Goal: Information Seeking & Learning: Compare options

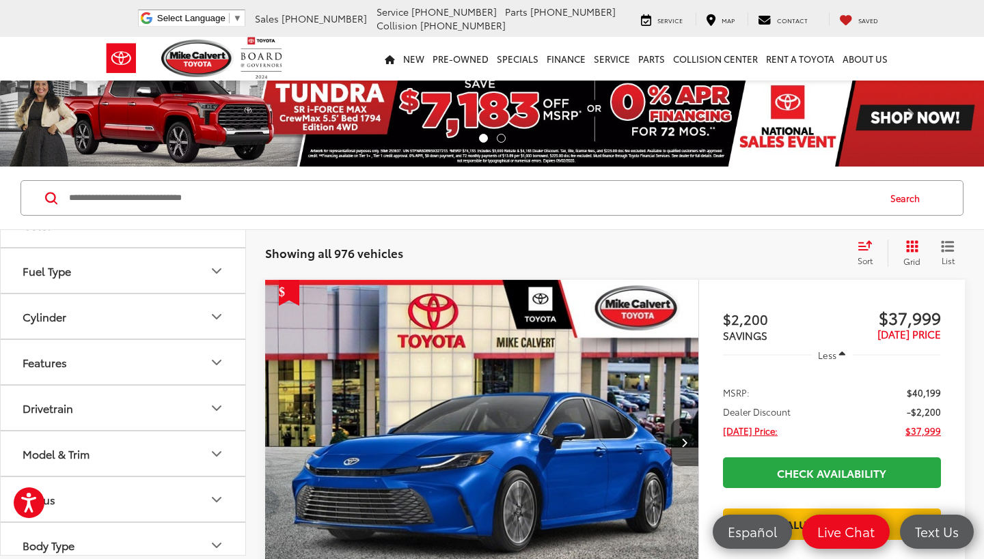
scroll to position [395, 0]
click at [223, 261] on button "Fuel Type" at bounding box center [124, 270] width 246 height 44
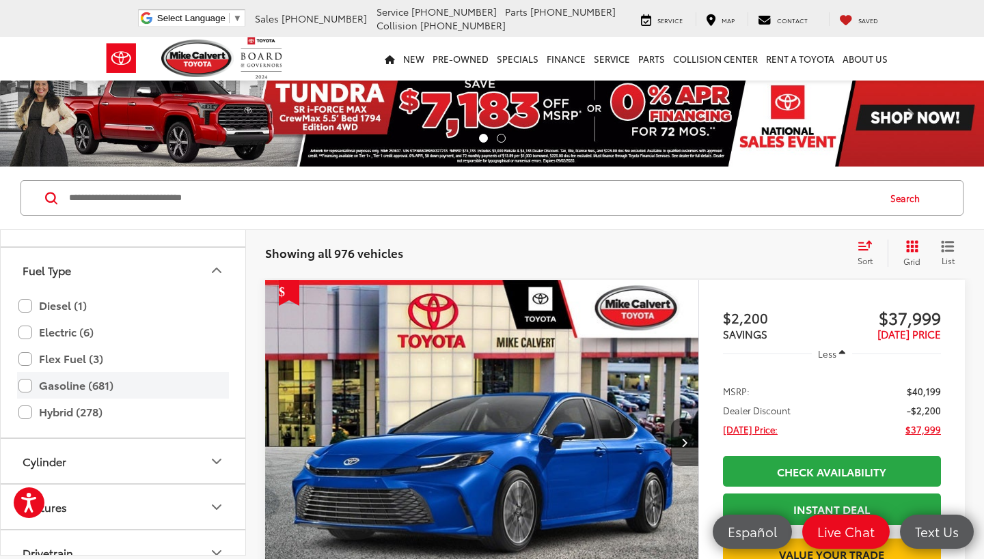
click at [18, 399] on div "Gasoline (681)" at bounding box center [123, 412] width 212 height 27
click at [18, 417] on label "Hybrid (278)" at bounding box center [122, 412] width 209 height 24
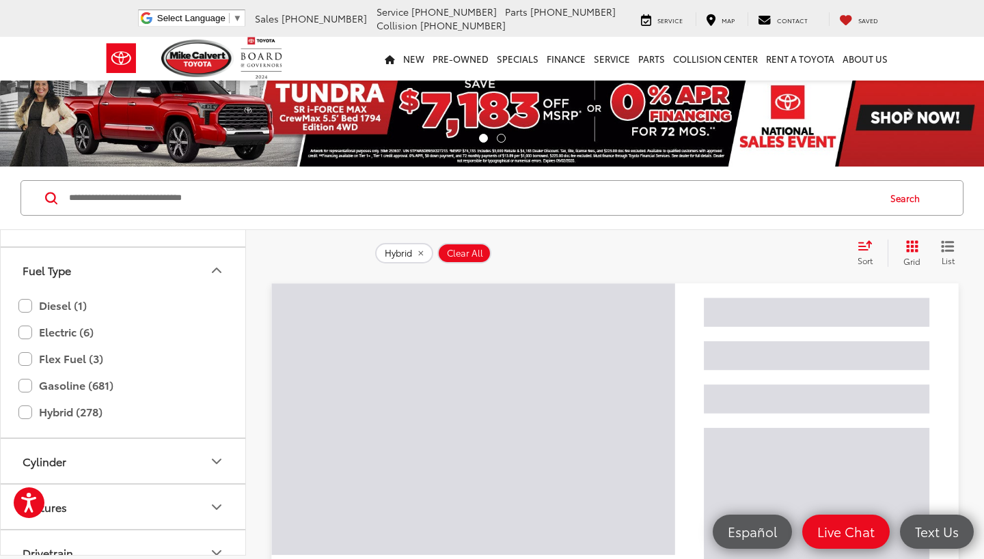
click at [229, 268] on button "Fuel Type" at bounding box center [124, 270] width 246 height 44
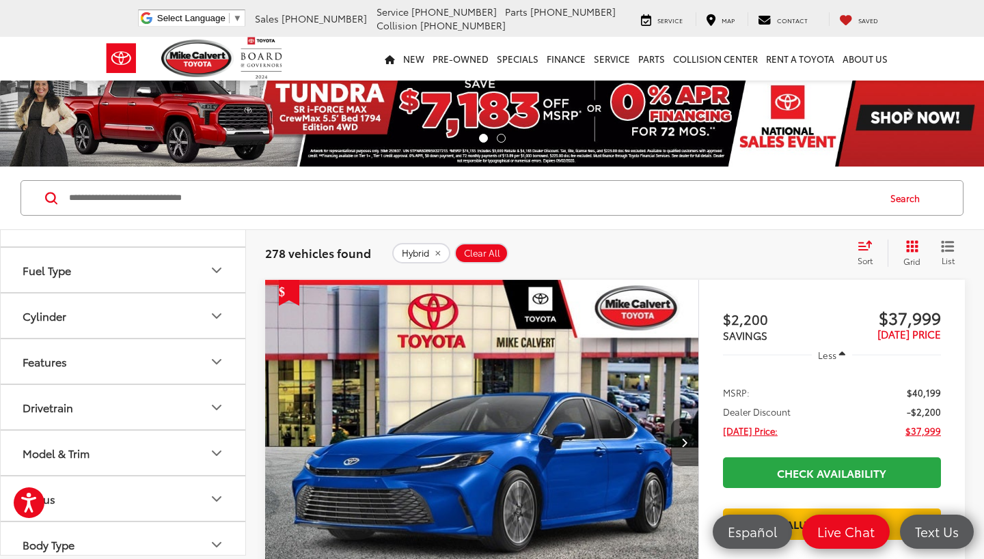
click at [204, 267] on button "Fuel Type" at bounding box center [124, 270] width 246 height 44
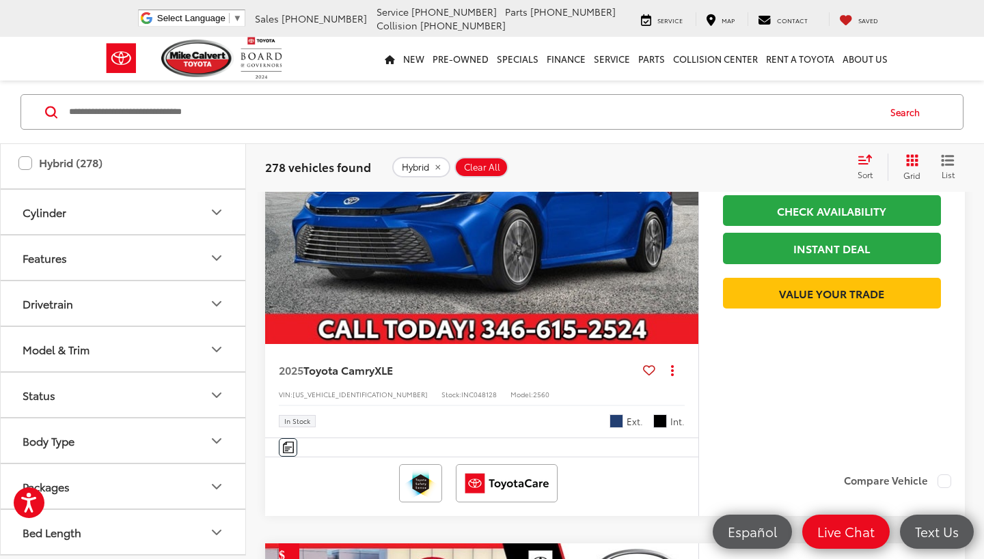
scroll to position [262, 0]
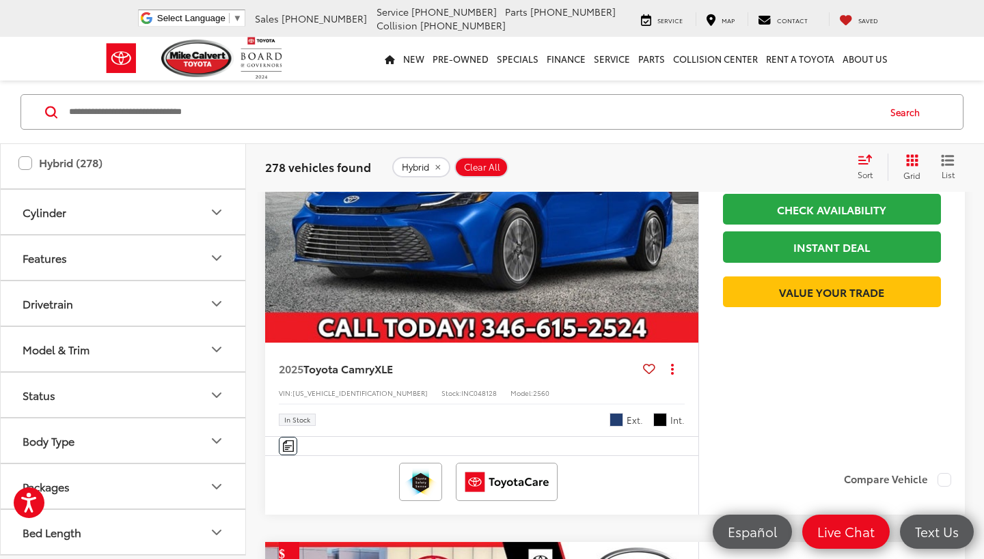
click at [196, 346] on button "Model & Trim" at bounding box center [124, 349] width 246 height 44
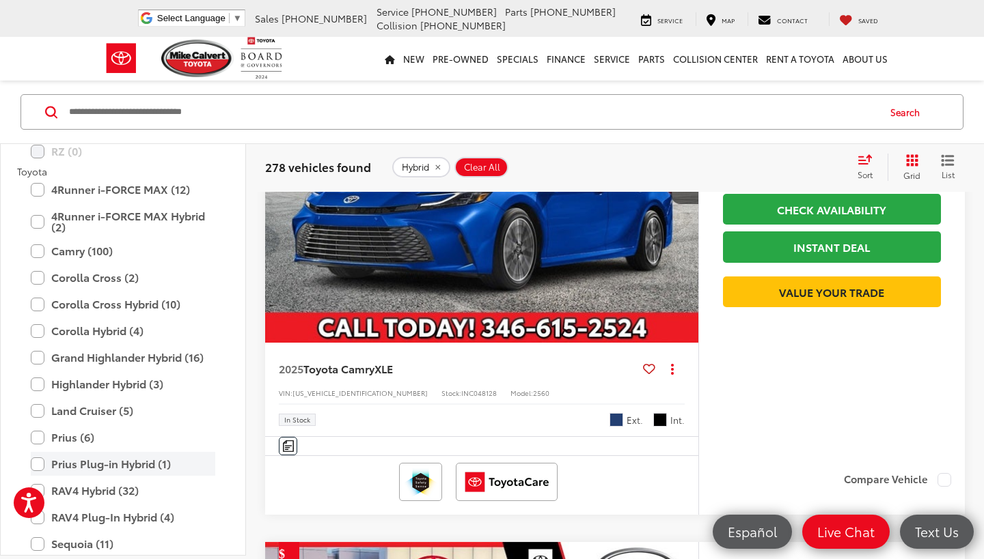
scroll to position [1272, 0]
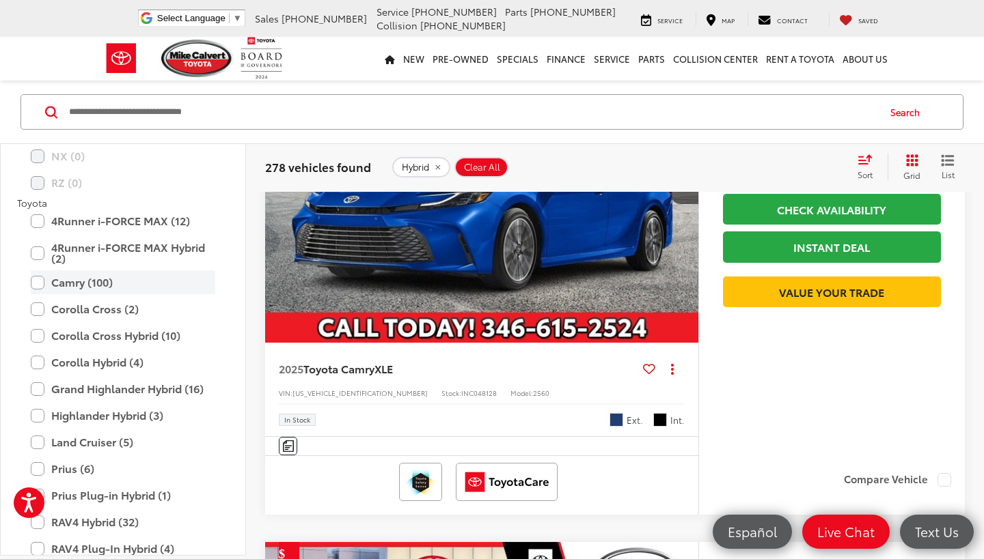
click at [40, 281] on label "Camry (100)" at bounding box center [123, 282] width 184 height 24
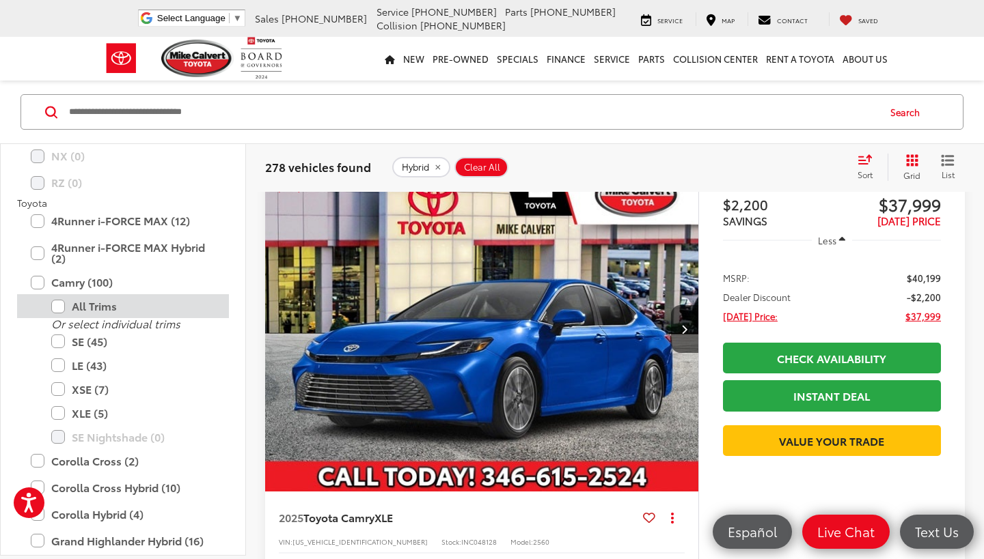
scroll to position [86, 0]
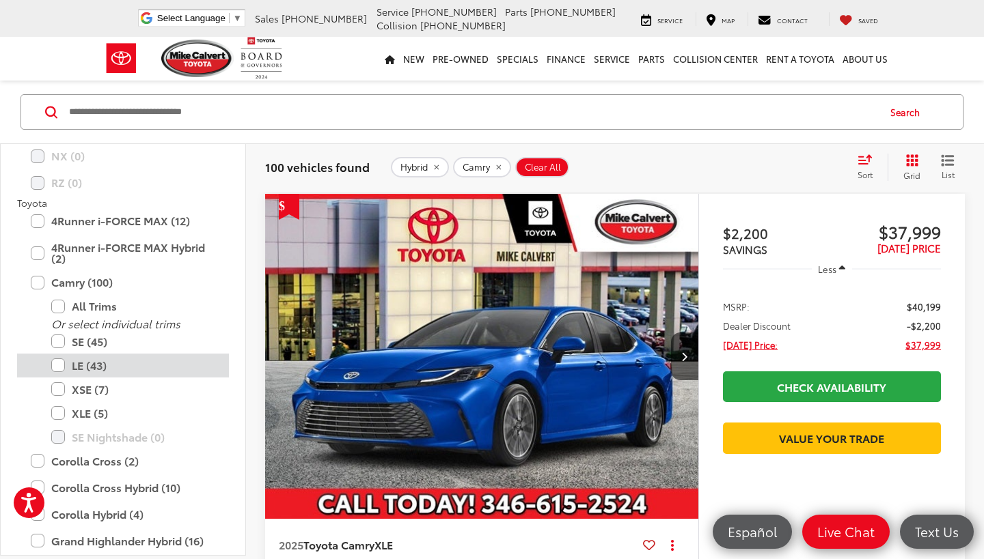
click at [63, 367] on label "LE (43)" at bounding box center [133, 366] width 164 height 24
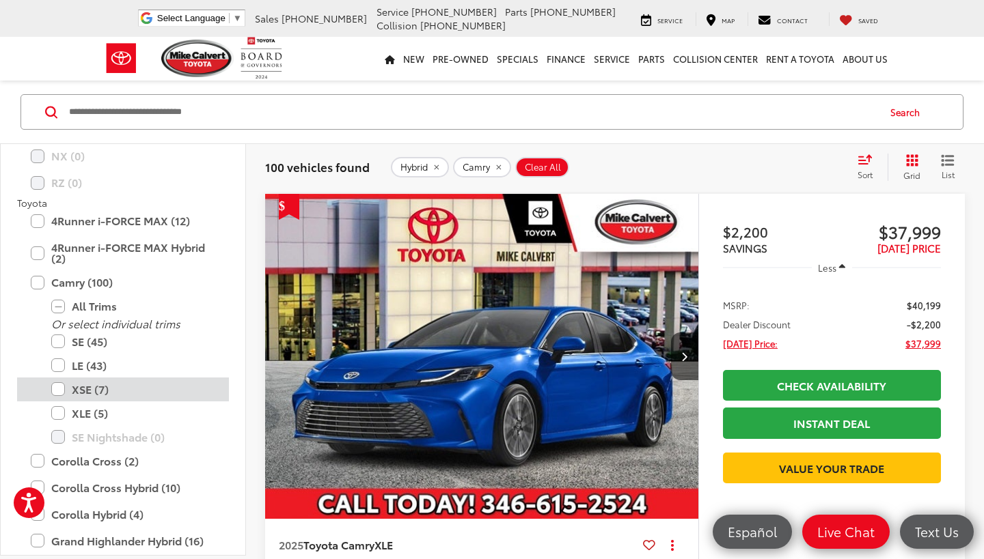
click at [61, 394] on label "XSE (7)" at bounding box center [133, 390] width 164 height 24
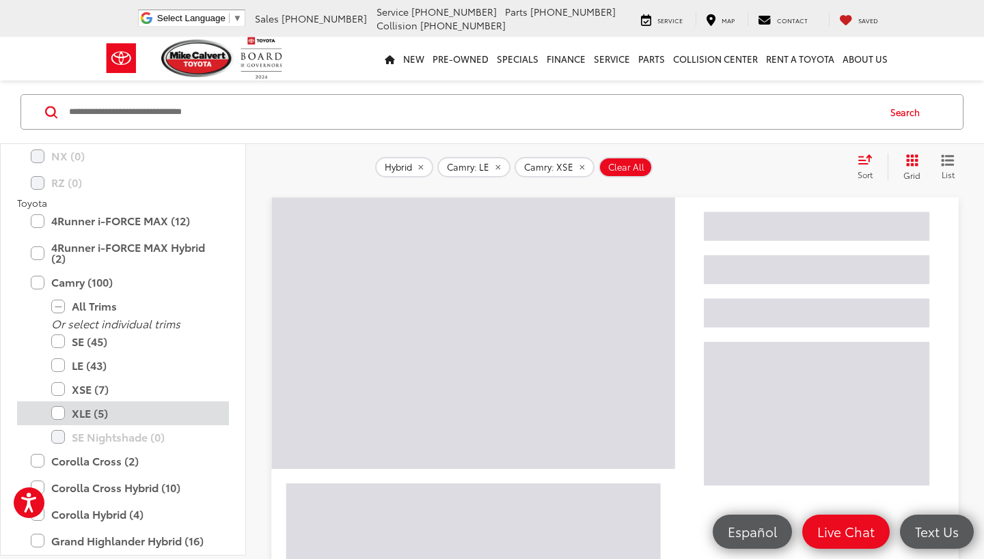
click at [61, 414] on label "XLE (5)" at bounding box center [133, 414] width 164 height 24
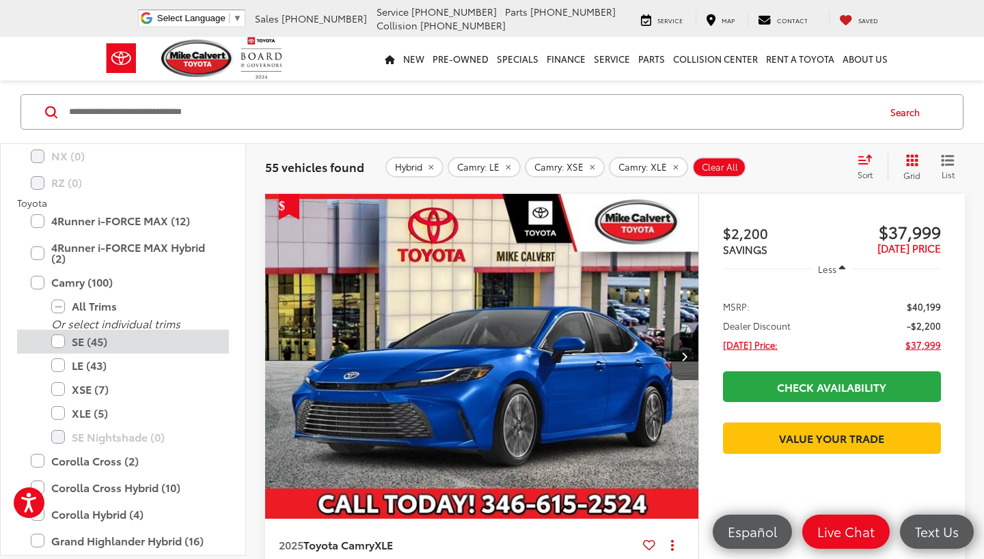
click at [66, 342] on label "SE (45)" at bounding box center [133, 342] width 164 height 24
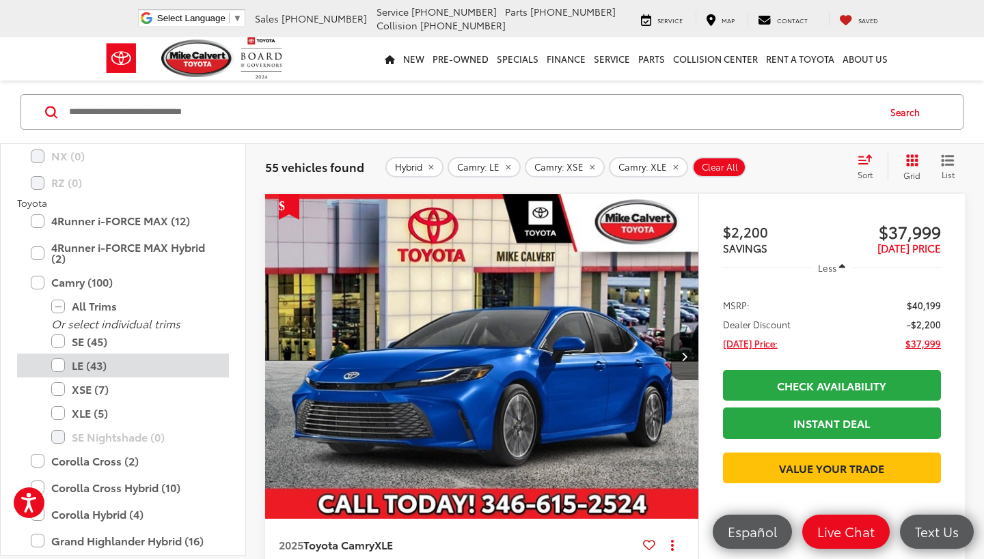
click at [61, 359] on label "LE (43)" at bounding box center [133, 366] width 164 height 24
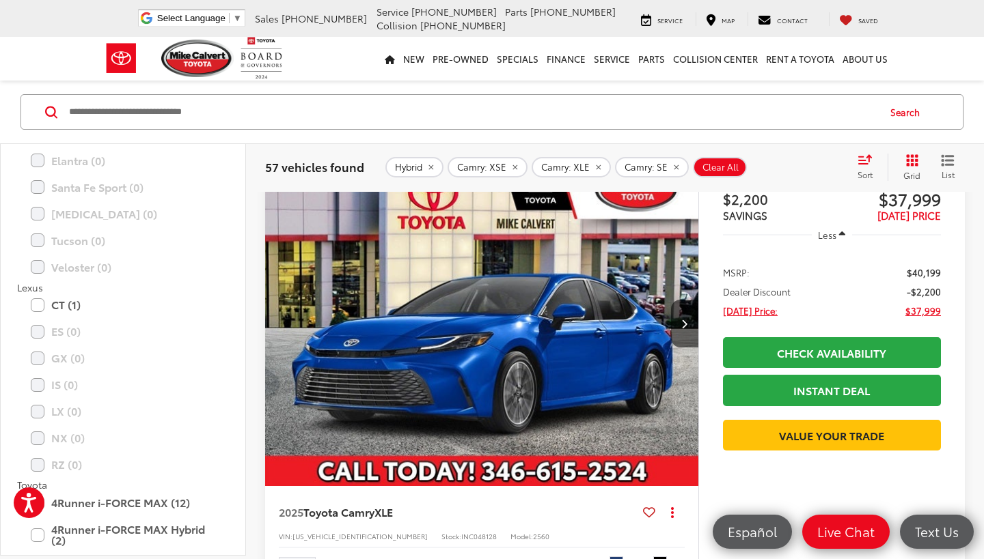
scroll to position [120, 0]
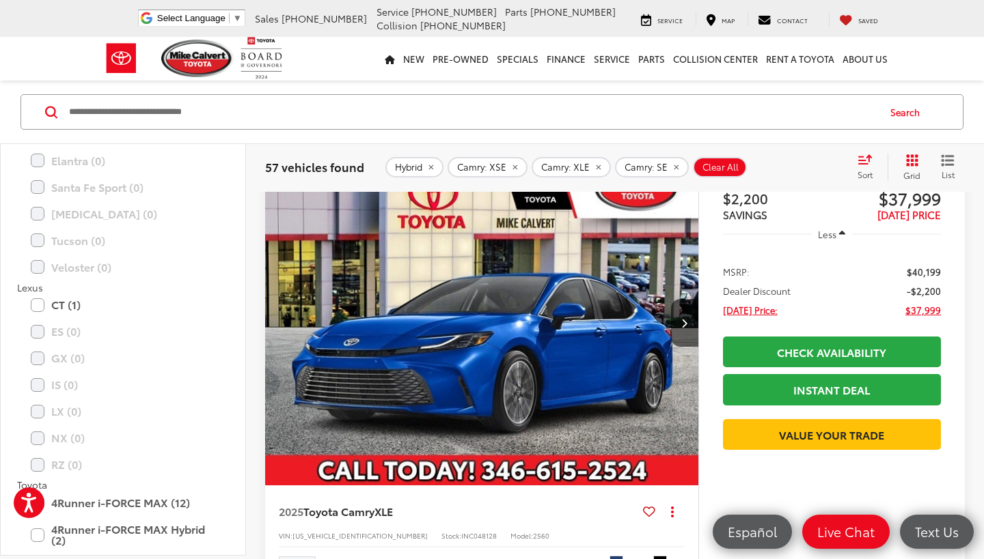
click at [859, 168] on div "Sort" at bounding box center [868, 167] width 37 height 27
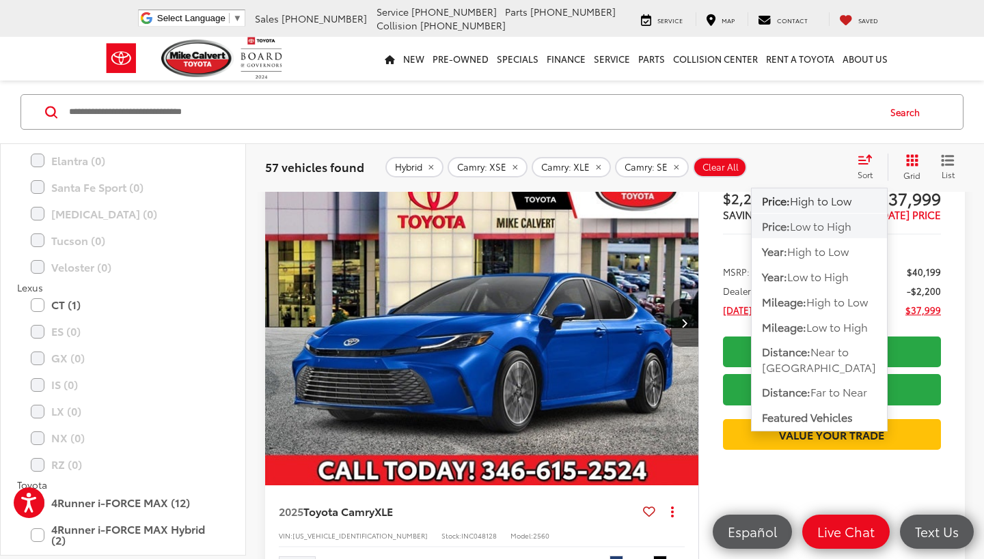
click at [824, 227] on span "Low to High" at bounding box center [820, 226] width 61 height 16
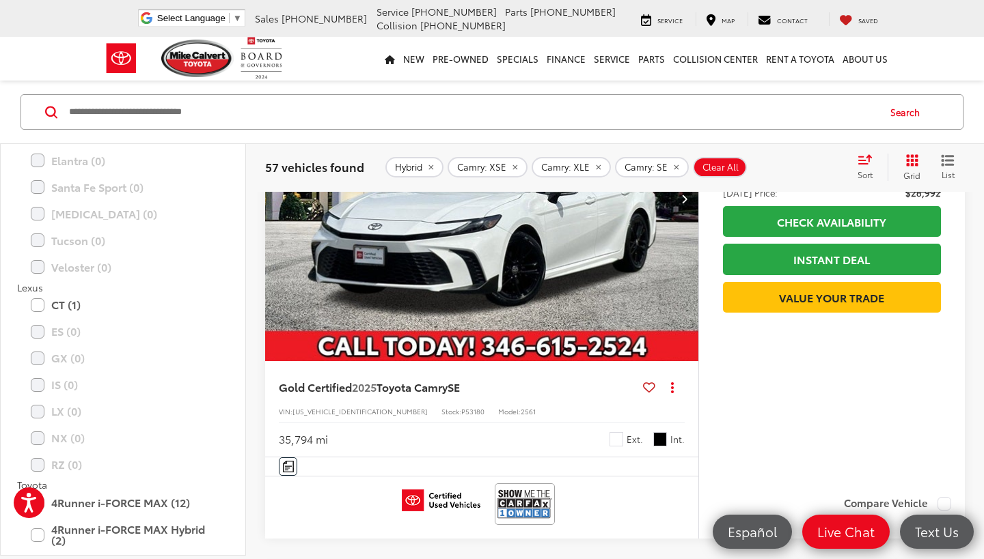
scroll to position [775, 0]
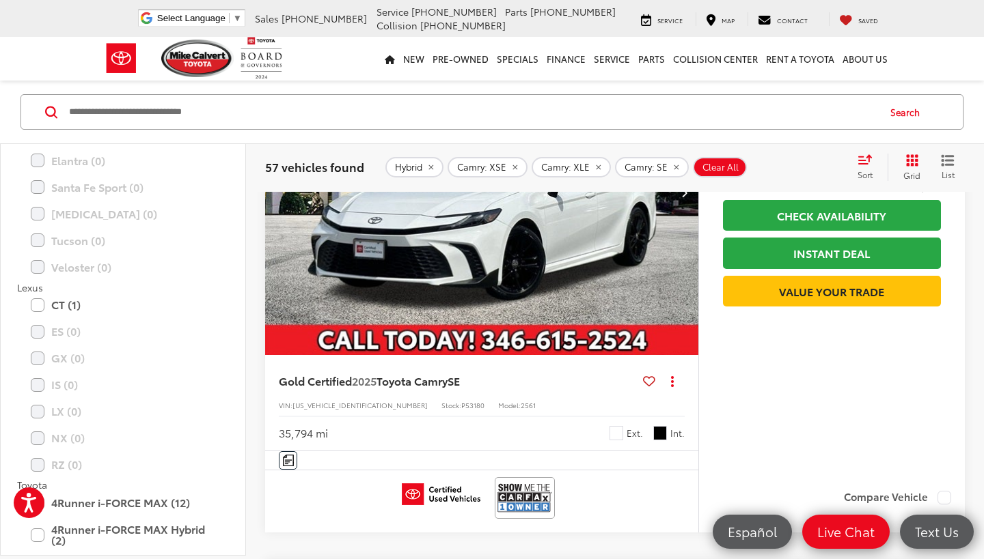
click at [367, 379] on span "2025" at bounding box center [364, 381] width 25 height 16
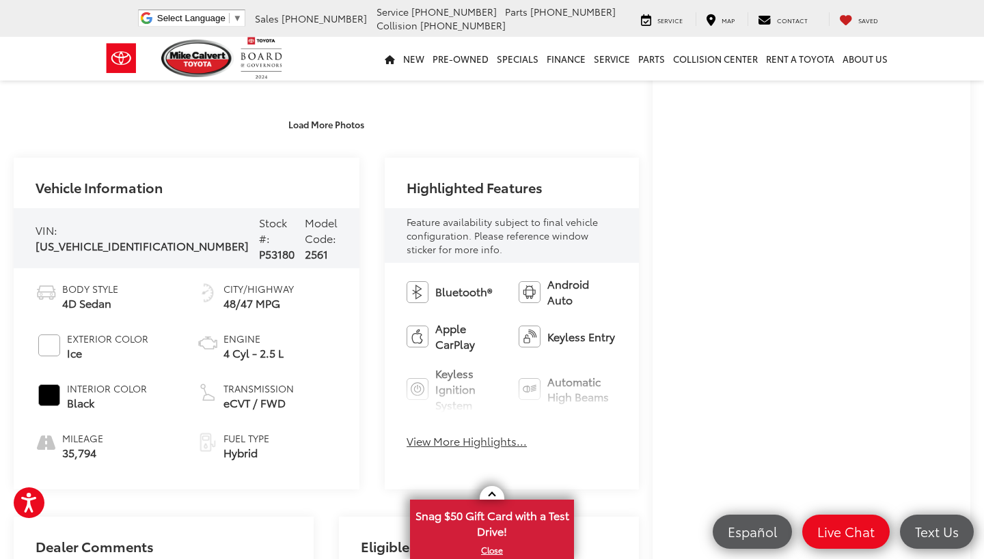
scroll to position [382, 0]
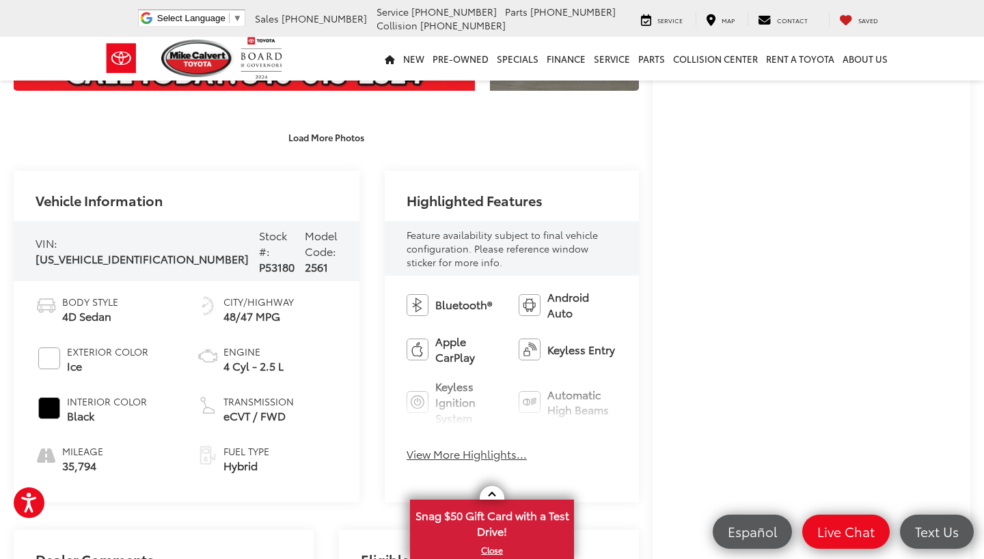
click at [85, 253] on span "[US_VEHICLE_IDENTIFICATION_NUMBER]" at bounding box center [142, 259] width 213 height 16
click at [125, 251] on span "[US_VEHICLE_IDENTIFICATION_NUMBER]" at bounding box center [142, 259] width 213 height 16
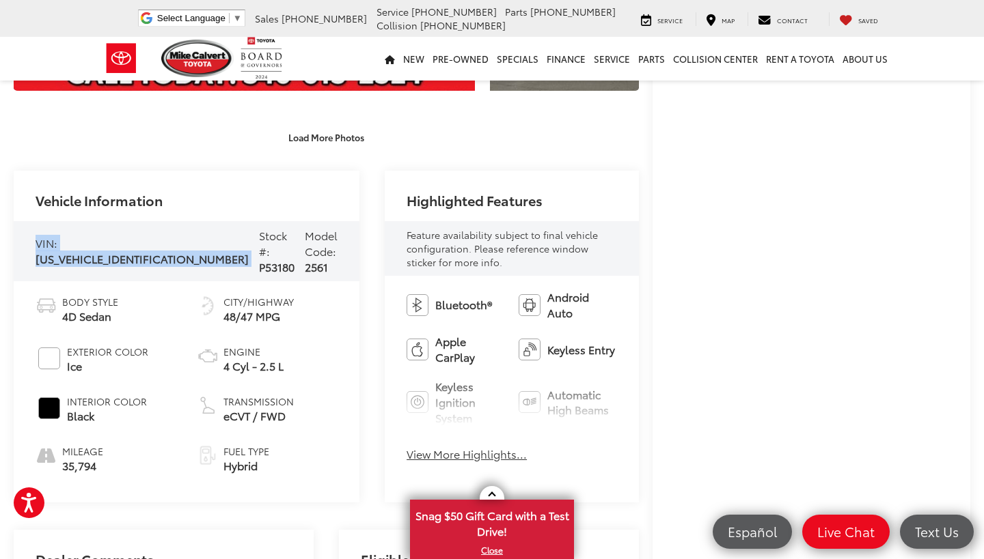
click at [125, 251] on span "[US_VEHICLE_IDENTIFICATION_NUMBER]" at bounding box center [142, 259] width 213 height 16
click at [120, 251] on span "[US_VEHICLE_IDENTIFICATION_NUMBER]" at bounding box center [142, 259] width 213 height 16
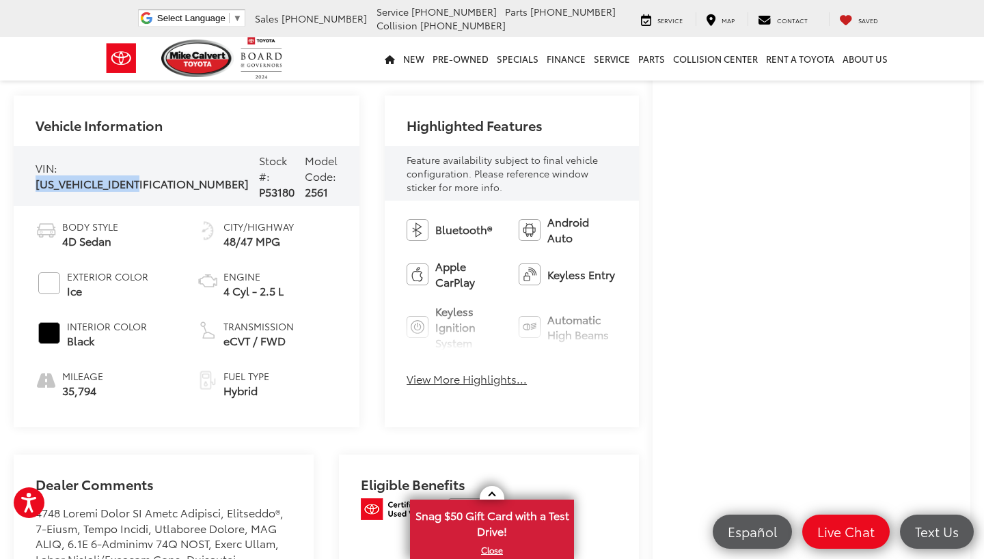
scroll to position [436, 0]
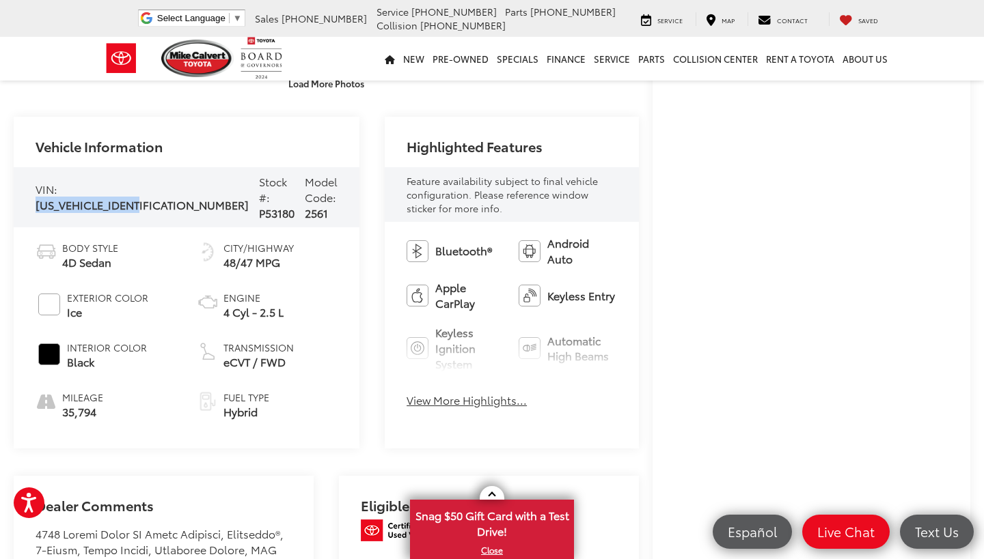
click at [109, 201] on span "[US_VEHICLE_IDENTIFICATION_NUMBER]" at bounding box center [142, 205] width 213 height 16
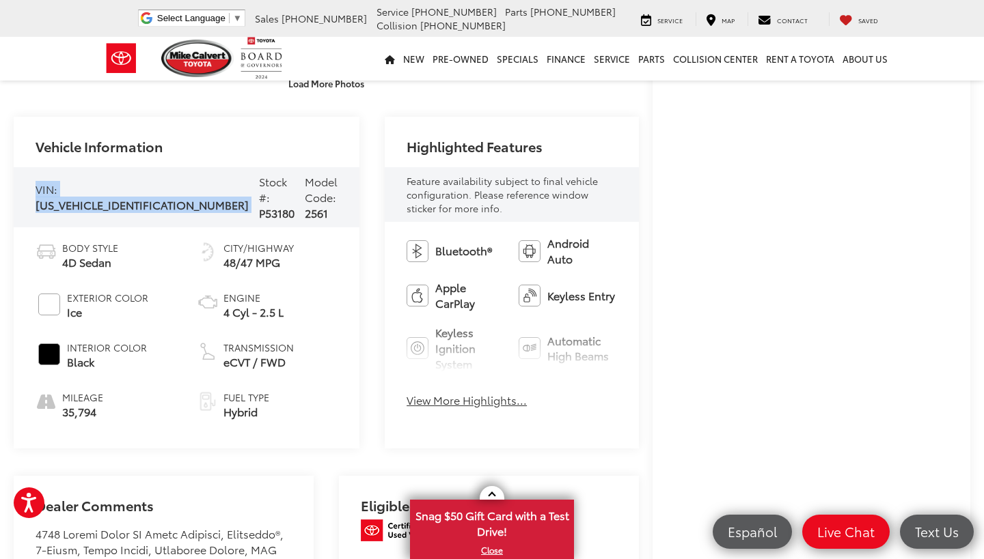
click at [109, 201] on span "[US_VEHICLE_IDENTIFICATION_NUMBER]" at bounding box center [142, 205] width 213 height 16
click at [63, 197] on span "[US_VEHICLE_IDENTIFICATION_NUMBER]" at bounding box center [142, 205] width 213 height 16
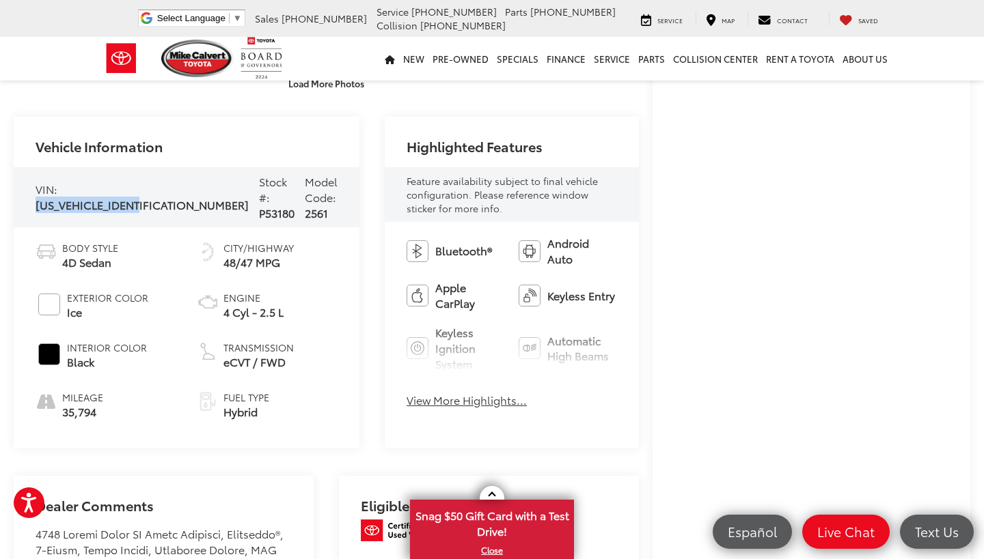
drag, startPoint x: 34, startPoint y: 197, endPoint x: 155, endPoint y: 198, distance: 120.9
click at [155, 198] on div "VIN: 4T1DAACKXSU508498 Stock #: P53180 Model Code: 2561" at bounding box center [187, 197] width 346 height 60
copy div "[US_VEHICLE_IDENTIFICATION_NUMBER]"
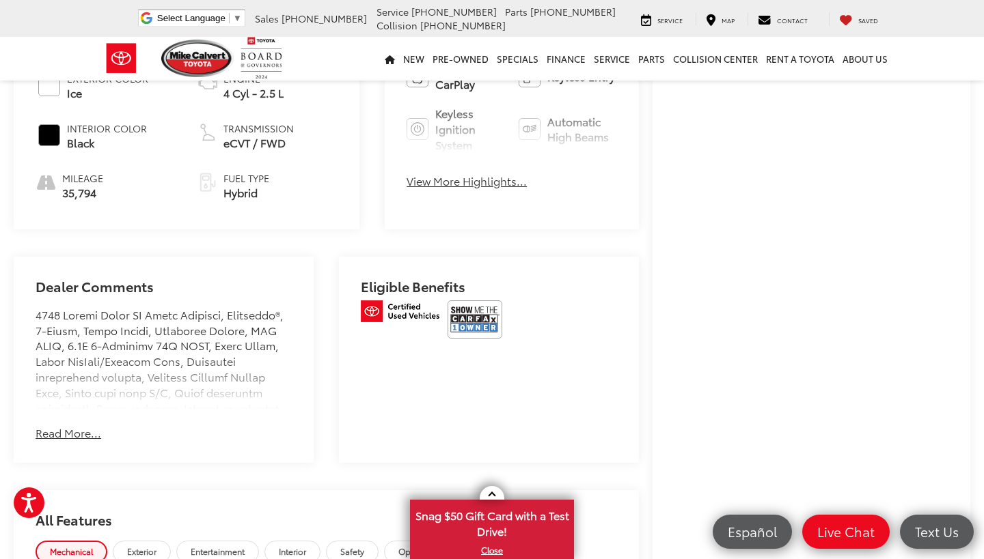
scroll to position [658, 0]
